Goal: Book appointment/travel/reservation

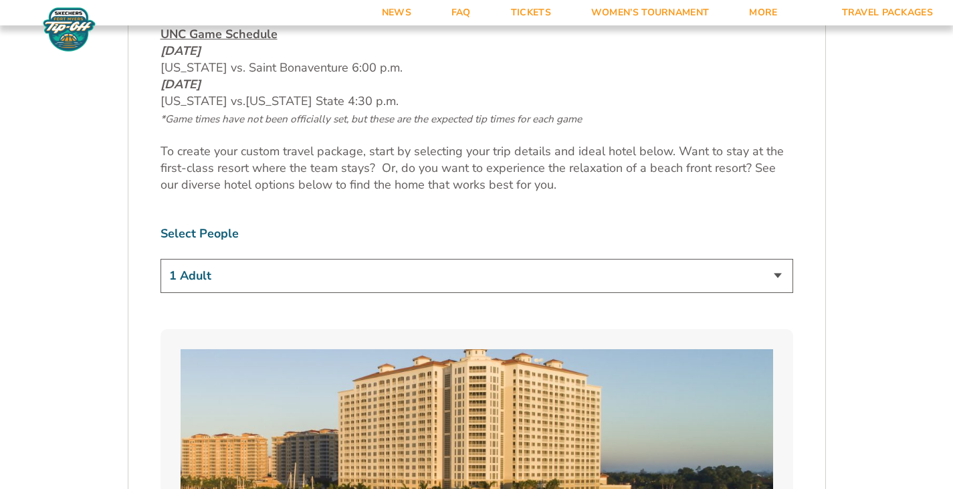
scroll to position [721, 0]
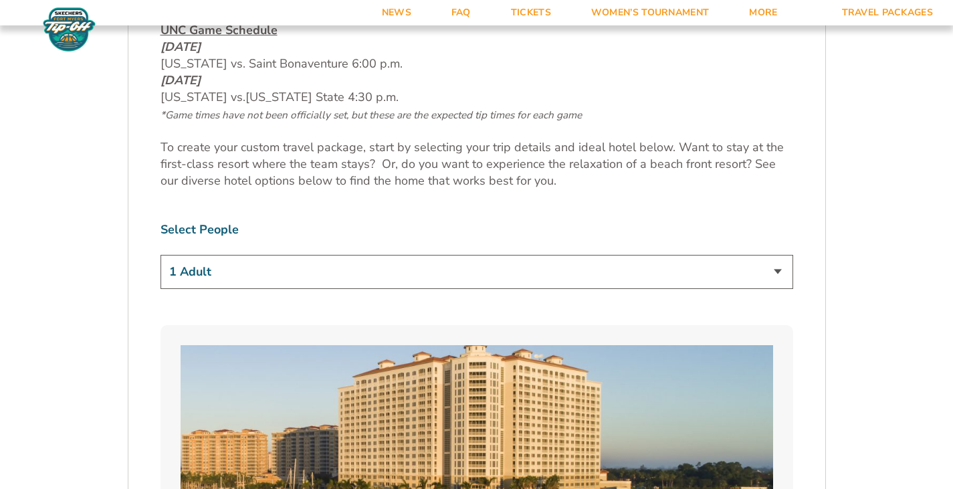
click at [623, 274] on select "1 Adult 2 Adults 3 Adults 4 Adults 2 Adults + 1 Child 2 Adults + 2 Children 2 A…" at bounding box center [476, 272] width 633 height 34
select select "2 Adults + 2 Children"
click at [160, 255] on select "1 Adult 2 Adults 3 Adults 4 Adults 2 Adults + 1 Child 2 Adults + 2 Children 2 A…" at bounding box center [476, 272] width 633 height 34
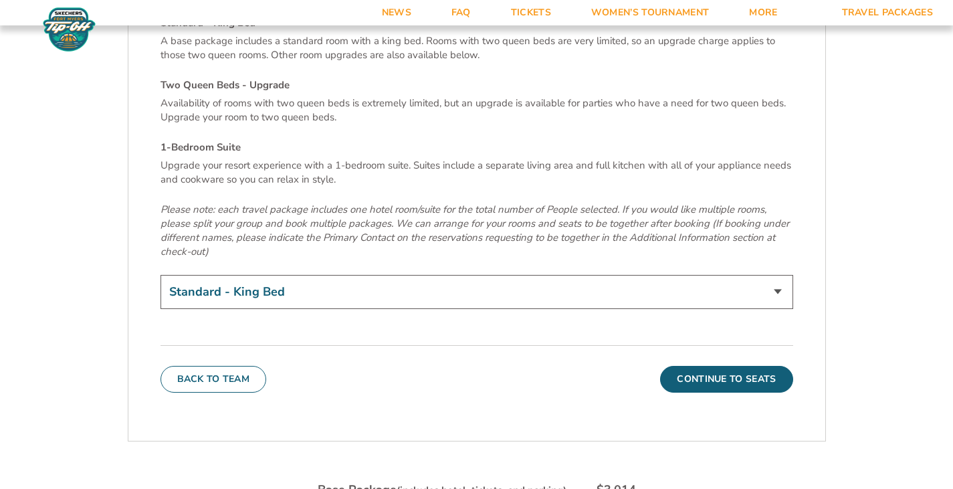
scroll to position [4733, 0]
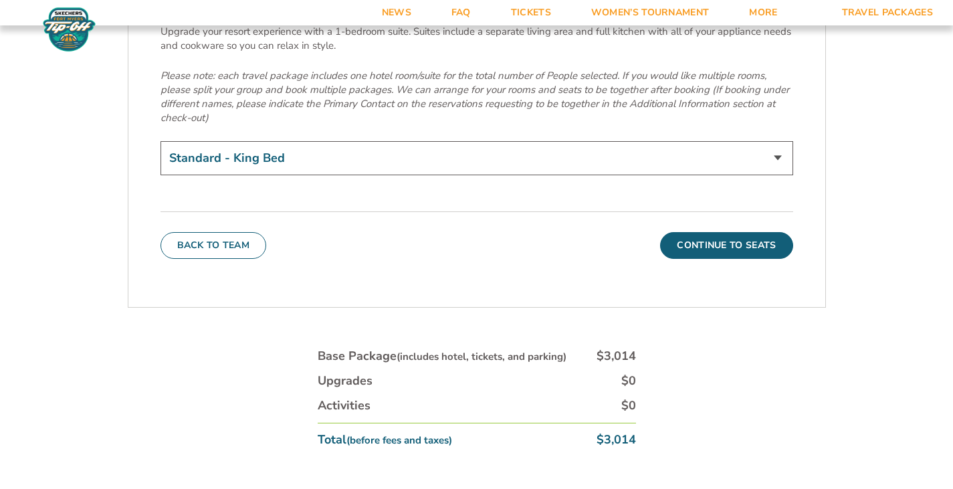
click at [332, 141] on select "Standard - King Bed Two Queen Beds - Upgrade (+$15 per night) 1-Bedroom Suite (…" at bounding box center [476, 158] width 633 height 34
select select "Two Queen Beds - Upgrade"
click at [160, 141] on select "Standard - King Bed Two Queen Beds - Upgrade (+$15 per night) 1-Bedroom Suite (…" at bounding box center [476, 158] width 633 height 34
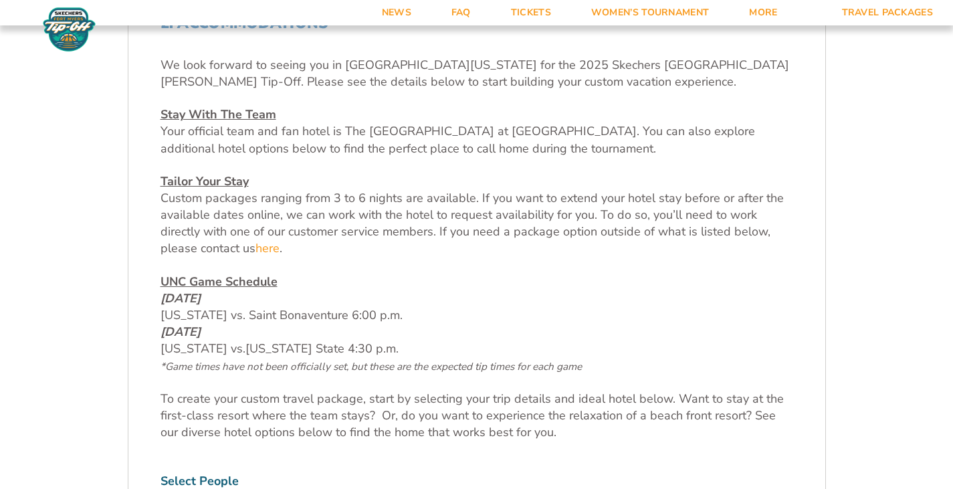
scroll to position [473, 0]
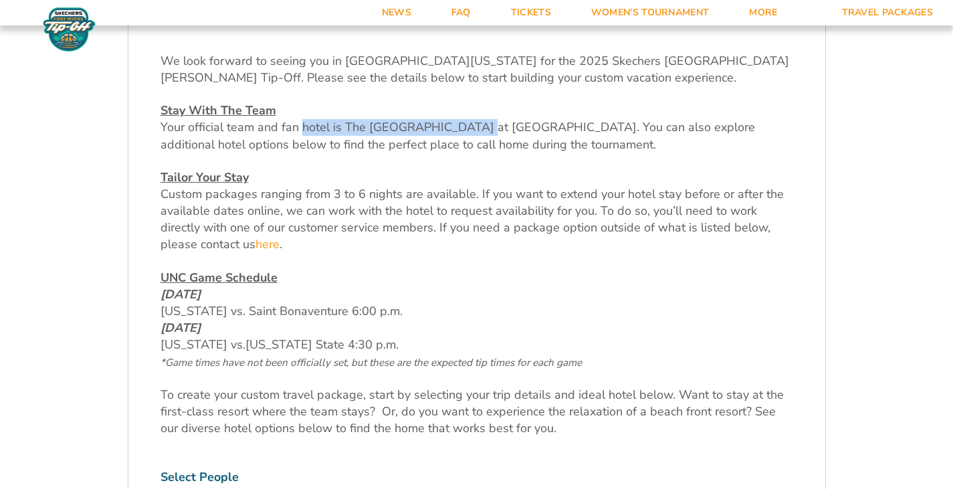
drag, startPoint x: 310, startPoint y: 125, endPoint x: 469, endPoint y: 124, distance: 159.2
click at [469, 124] on p "Stay With The Team Your official team and fan hotel is The [GEOGRAPHIC_DATA] at…" at bounding box center [476, 127] width 633 height 51
drag, startPoint x: 507, startPoint y: 142, endPoint x: 636, endPoint y: 149, distance: 129.3
click at [636, 149] on p "Stay With The Team Your official team and fan hotel is The [GEOGRAPHIC_DATA] at…" at bounding box center [476, 127] width 633 height 51
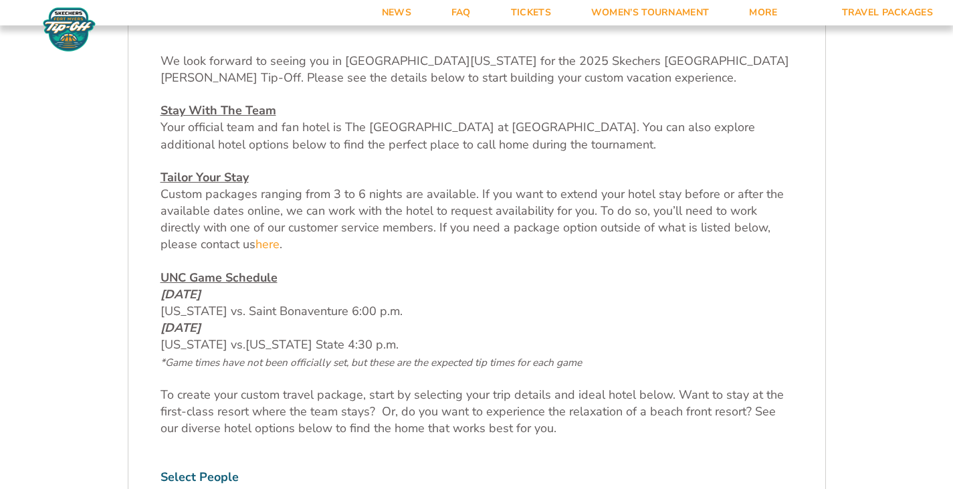
click at [636, 149] on p "Stay With The Team Your official team and fan hotel is The [GEOGRAPHIC_DATA] at…" at bounding box center [476, 127] width 633 height 51
click at [606, 132] on p "Stay With The Team Your official team and fan hotel is The [GEOGRAPHIC_DATA] at…" at bounding box center [476, 127] width 633 height 51
click at [651, 144] on p "Stay With The Team Your official team and fan hotel is The [GEOGRAPHIC_DATA] at…" at bounding box center [476, 127] width 633 height 51
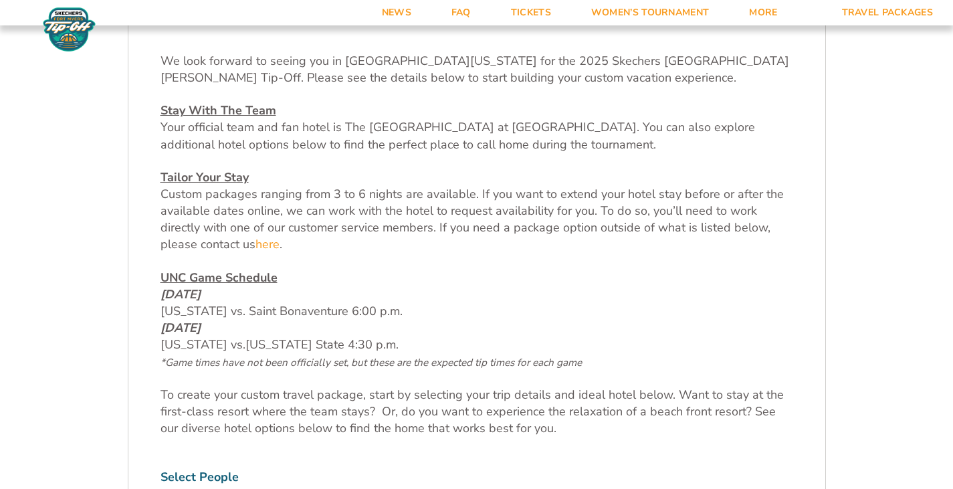
click at [674, 152] on p "Stay With The Team Your official team and fan hotel is The [GEOGRAPHIC_DATA] at…" at bounding box center [476, 127] width 633 height 51
click at [674, 153] on div "We look forward to seeing you in [GEOGRAPHIC_DATA][US_STATE] for the 2025 Skech…" at bounding box center [476, 245] width 633 height 385
click at [564, 203] on p "Tailor Your Stay Custom packages ranging from 3 to 6 nights are available. If y…" at bounding box center [476, 211] width 633 height 84
drag, startPoint x: 531, startPoint y: 188, endPoint x: 603, endPoint y: 189, distance: 72.2
click at [603, 189] on p "Tailor Your Stay Custom packages ranging from 3 to 6 nights are available. If y…" at bounding box center [476, 211] width 633 height 84
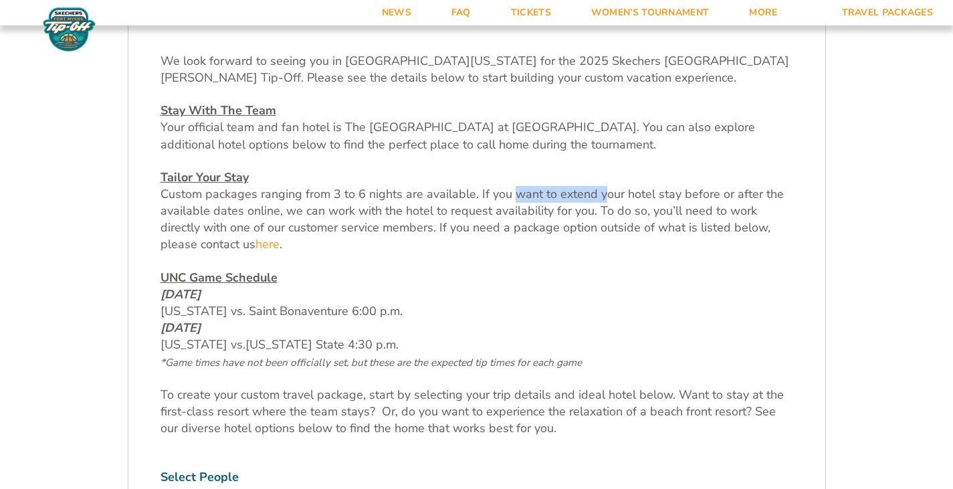
click at [603, 191] on p "Tailor Your Stay Custom packages ranging from 3 to 6 nights are available. If y…" at bounding box center [476, 211] width 633 height 84
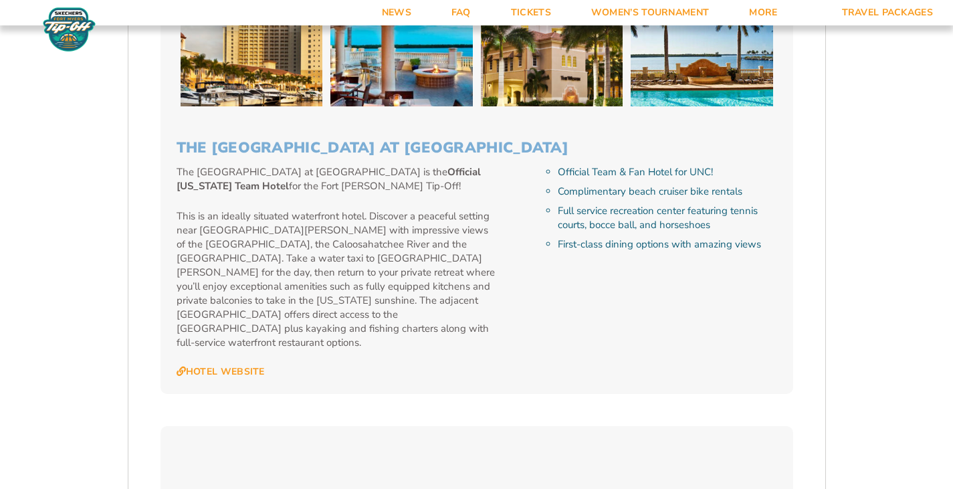
scroll to position [1398, 0]
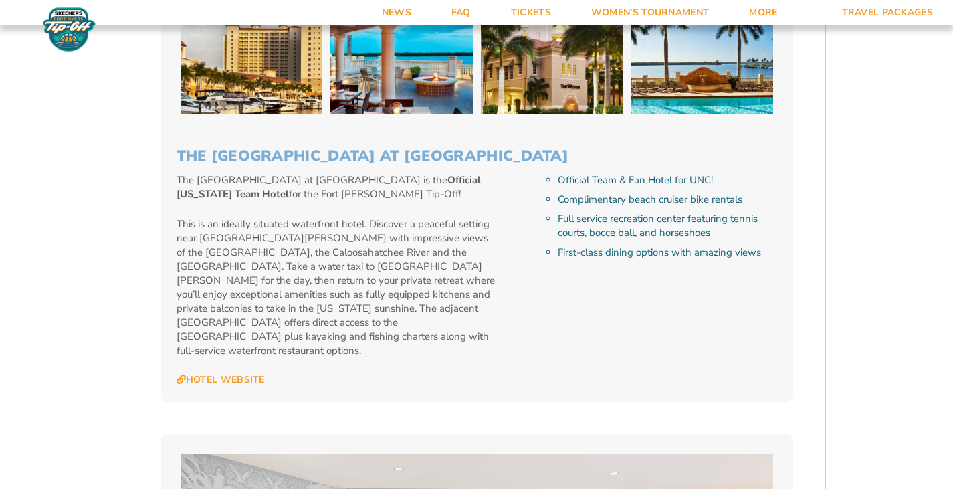
drag, startPoint x: 175, startPoint y: 153, endPoint x: 611, endPoint y: 143, distance: 436.1
click at [611, 143] on div "The [GEOGRAPHIC_DATA] at [GEOGRAPHIC_DATA] The [GEOGRAPHIC_DATA] at [GEOGRAPHIC…" at bounding box center [476, 25] width 633 height 754
copy h3 "The [GEOGRAPHIC_DATA] at [GEOGRAPHIC_DATA]"
drag, startPoint x: 251, startPoint y: 276, endPoint x: 364, endPoint y: 287, distance: 112.9
click at [364, 287] on p "This is an ideally situated waterfront hotel. Discover a peaceful setting near …" at bounding box center [337, 287] width 320 height 140
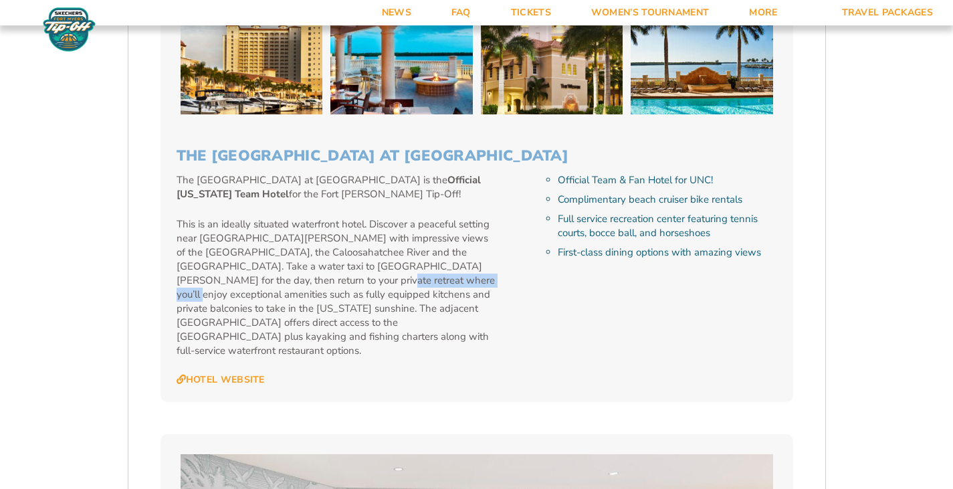
click at [364, 287] on p "This is an ideally situated waterfront hotel. Discover a peaceful setting near …" at bounding box center [337, 287] width 320 height 140
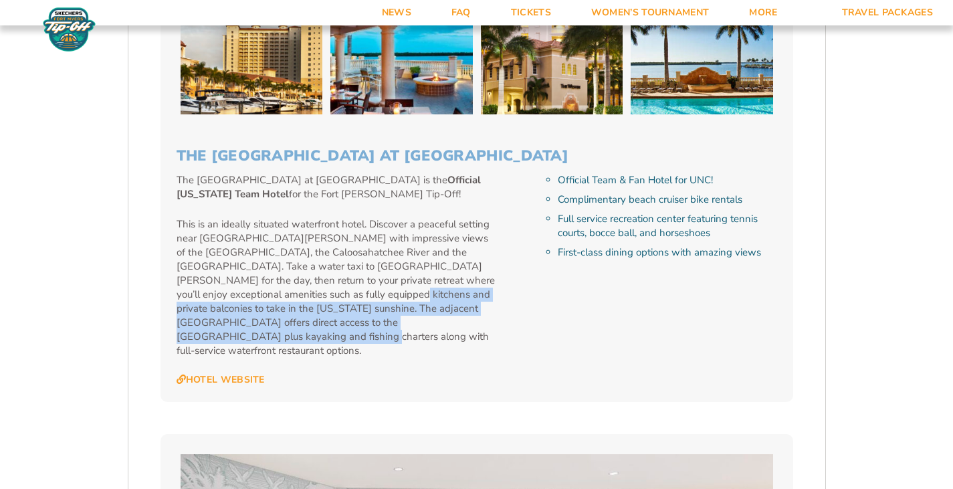
click at [401, 320] on p "This is an ideally situated waterfront hotel. Discover a peaceful setting near …" at bounding box center [337, 287] width 320 height 140
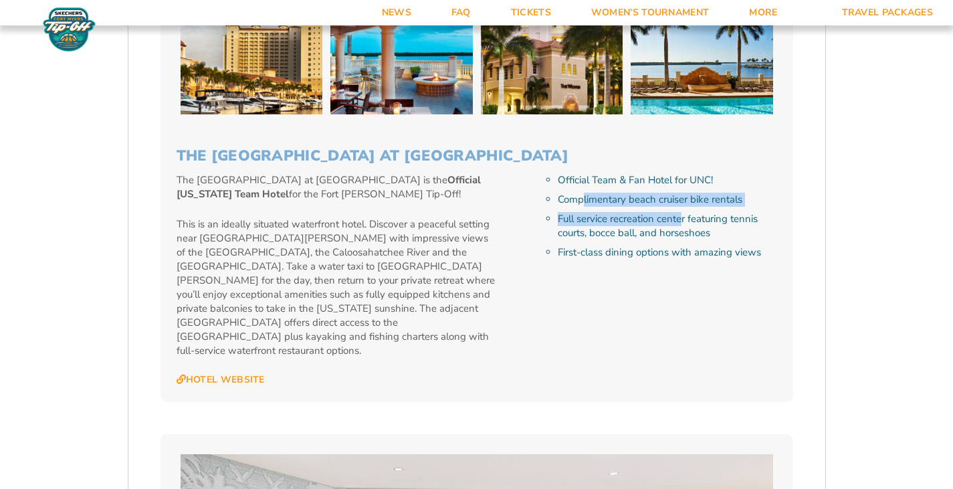
drag, startPoint x: 582, startPoint y: 201, endPoint x: 683, endPoint y: 208, distance: 101.9
click at [683, 208] on ul "Official Team & Fan Hotel for UNC! Complimentary beach cruiser bike rentals Ful…" at bounding box center [663, 216] width 227 height 86
drag, startPoint x: 599, startPoint y: 217, endPoint x: 665, endPoint y: 223, distance: 67.1
click at [665, 223] on li "Full service recreation center featuring tennis courts, bocce ball, and horsesh…" at bounding box center [667, 226] width 219 height 28
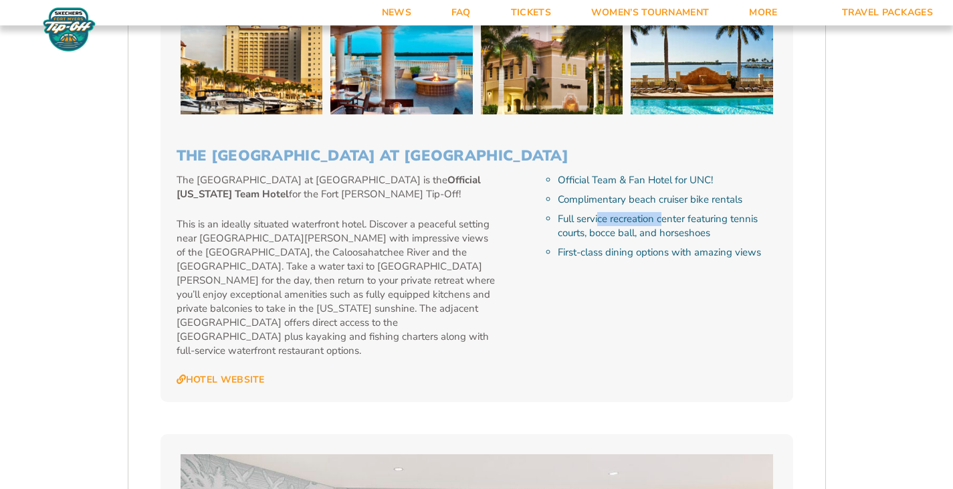
click at [665, 223] on li "Full service recreation center featuring tennis courts, bocce ball, and horsesh…" at bounding box center [667, 226] width 219 height 28
drag, startPoint x: 610, startPoint y: 223, endPoint x: 677, endPoint y: 231, distance: 67.9
click at [677, 231] on li "Full service recreation center featuring tennis courts, bocce ball, and horsesh…" at bounding box center [667, 226] width 219 height 28
drag, startPoint x: 700, startPoint y: 233, endPoint x: 707, endPoint y: 234, distance: 6.7
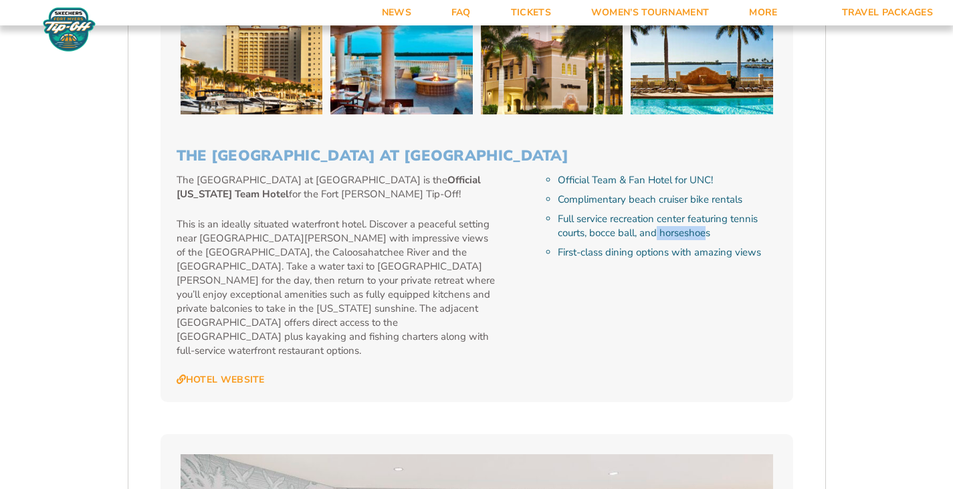
click at [707, 234] on li "Full service recreation center featuring tennis courts, bocce ball, and horsesh…" at bounding box center [667, 226] width 219 height 28
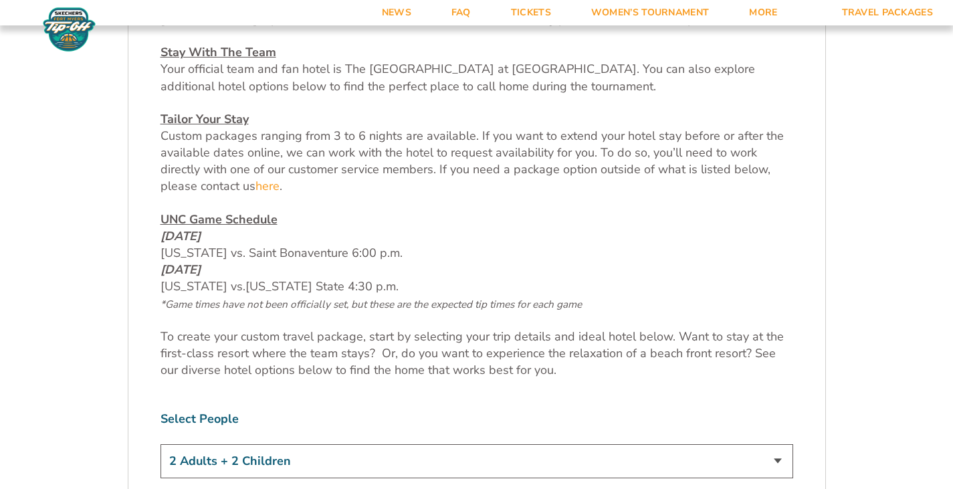
scroll to position [535, 0]
